Goal: Task Accomplishment & Management: Manage account settings

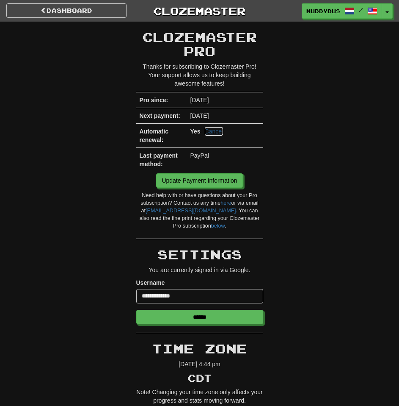
click at [218, 132] on link "Cancel" at bounding box center [214, 131] width 19 height 8
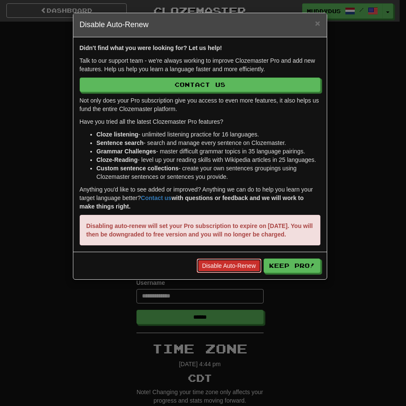
click at [234, 273] on link "Disable Auto-Renew" at bounding box center [229, 265] width 65 height 14
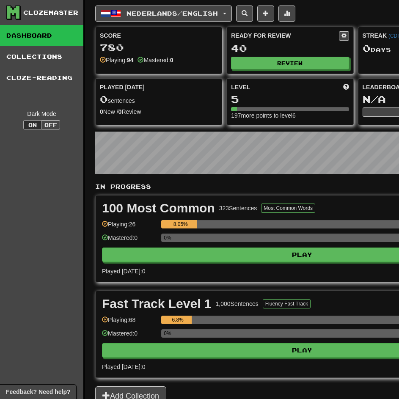
click at [39, 15] on div "Clozemaster" at bounding box center [50, 12] width 55 height 8
click at [184, 15] on span "Nederlands / English" at bounding box center [172, 13] width 91 height 7
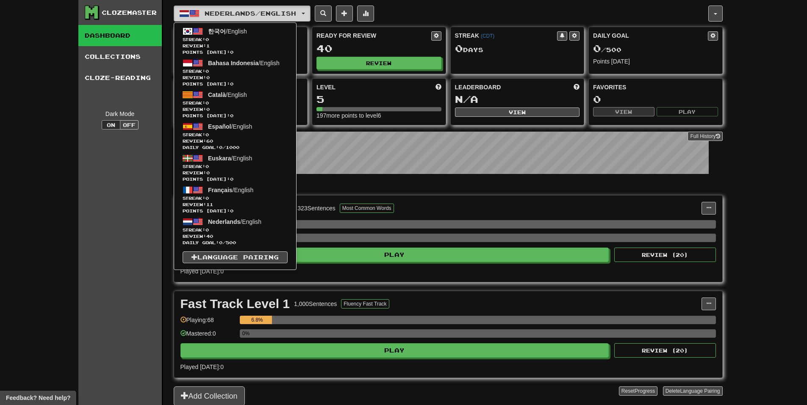
click at [269, 11] on span "Nederlands / English" at bounding box center [250, 13] width 91 height 7
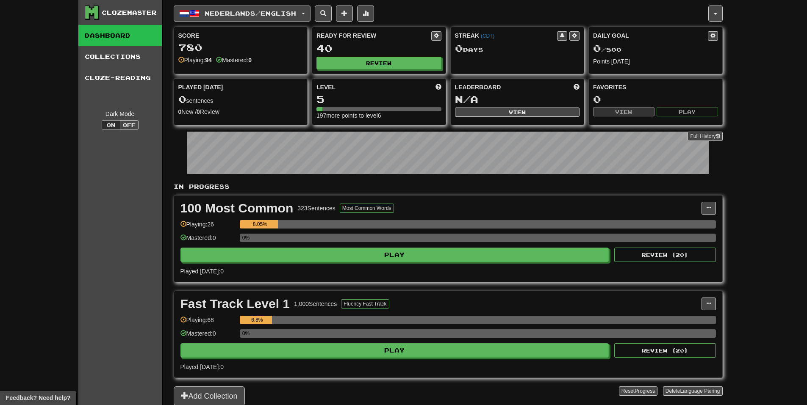
click at [269, 11] on span "Nederlands / English" at bounding box center [250, 13] width 91 height 7
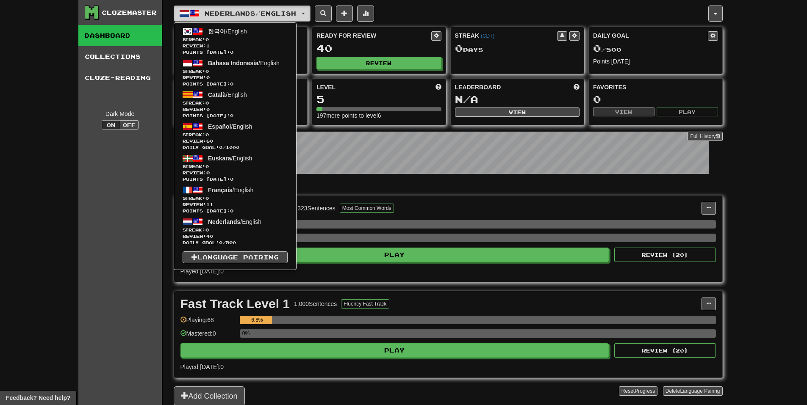
click at [219, 11] on span "Nederlands / English" at bounding box center [250, 13] width 91 height 7
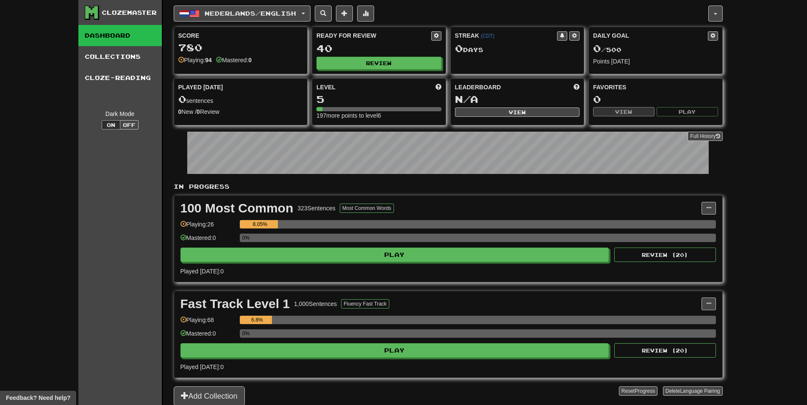
click at [119, 15] on div "Clozemaster" at bounding box center [129, 12] width 55 height 8
drag, startPoint x: 111, startPoint y: 14, endPoint x: 96, endPoint y: 17, distance: 15.4
click at [110, 15] on div "Clozemaster" at bounding box center [129, 12] width 55 height 8
click at [82, 17] on div "Clozemaster Dashboard Collections Cloze-Reading Dark Mode On Off" at bounding box center [120, 213] width 85 height 427
drag, startPoint x: 92, startPoint y: 13, endPoint x: 97, endPoint y: 16, distance: 6.3
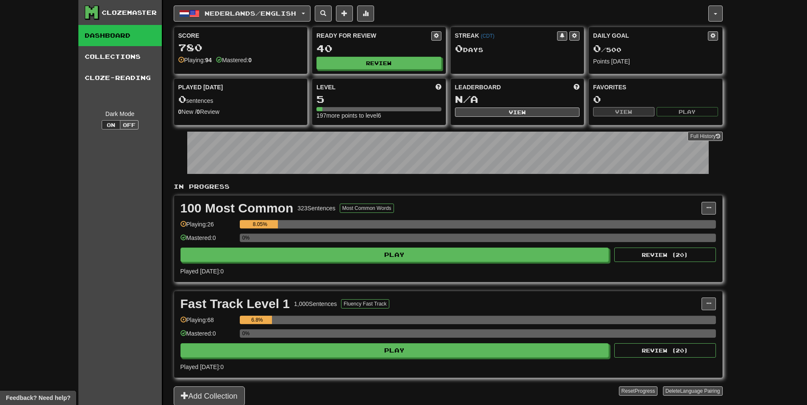
click at [95, 13] on icon at bounding box center [91, 12] width 13 height 13
click at [208, 24] on div "Nederlands / English 한국어 / English Streak: 0 Review: 1 Points today: 0 Bahasa I…" at bounding box center [448, 213] width 549 height 427
click at [216, 16] on span "Nederlands / English" at bounding box center [250, 13] width 91 height 7
click at [720, 10] on button "button" at bounding box center [715, 14] width 14 height 16
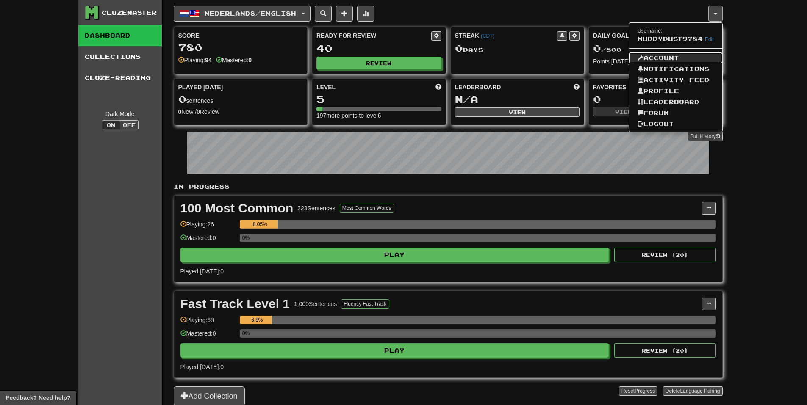
click at [671, 58] on link "Account" at bounding box center [675, 58] width 93 height 11
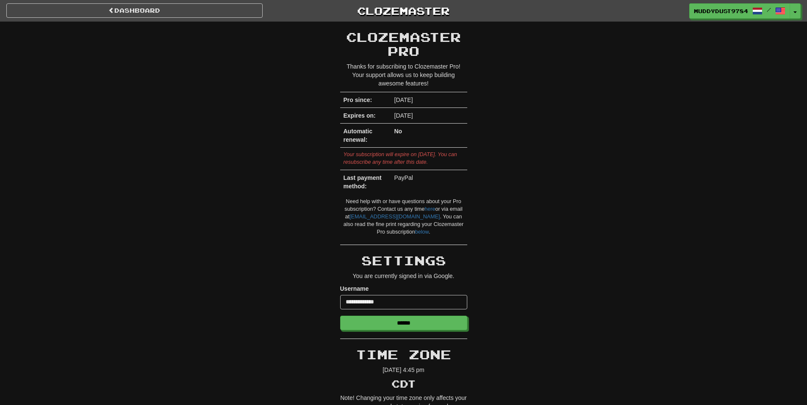
click at [394, 133] on strong "No" at bounding box center [398, 131] width 8 height 7
click at [95, 13] on link "Dashboard" at bounding box center [134, 10] width 256 height 14
